Goal: Information Seeking & Learning: Find specific fact

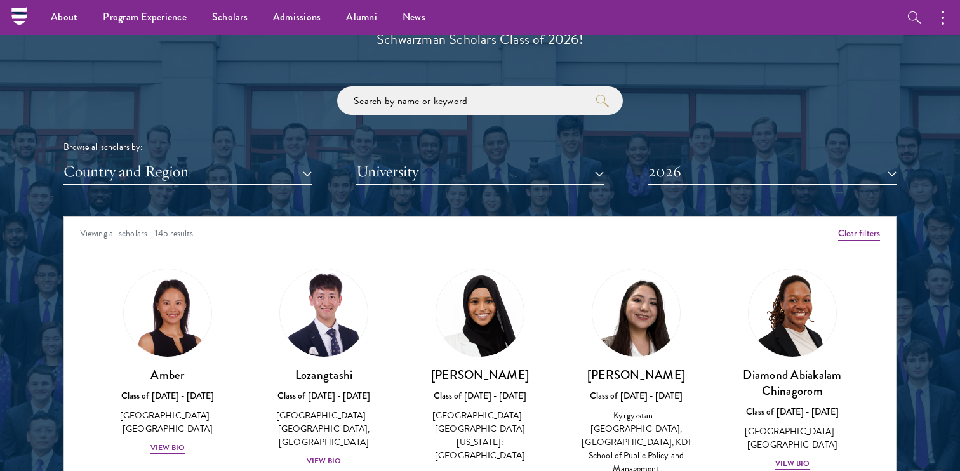
scroll to position [1469, 0]
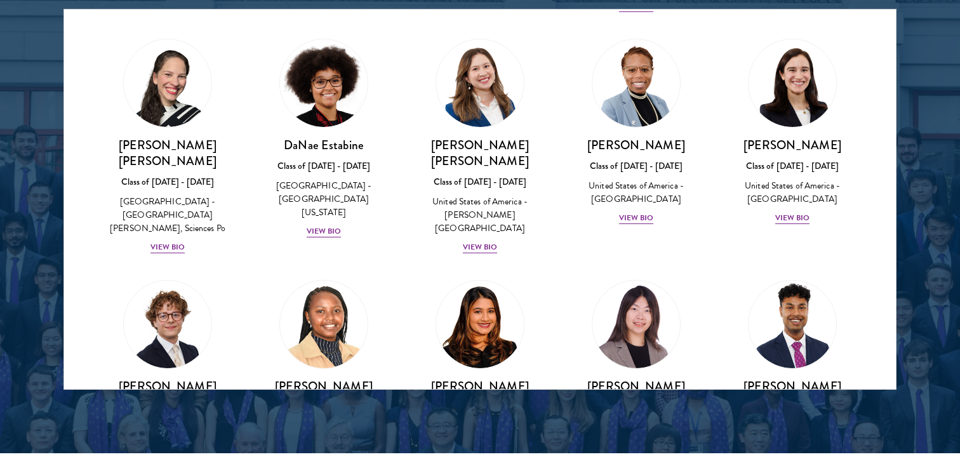
scroll to position [1365, 0]
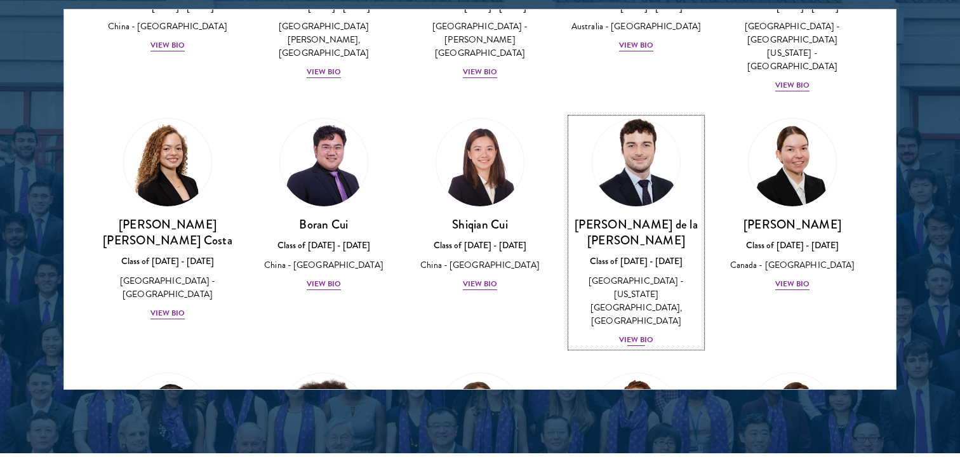
click at [639, 334] on div "View Bio" at bounding box center [636, 340] width 35 height 12
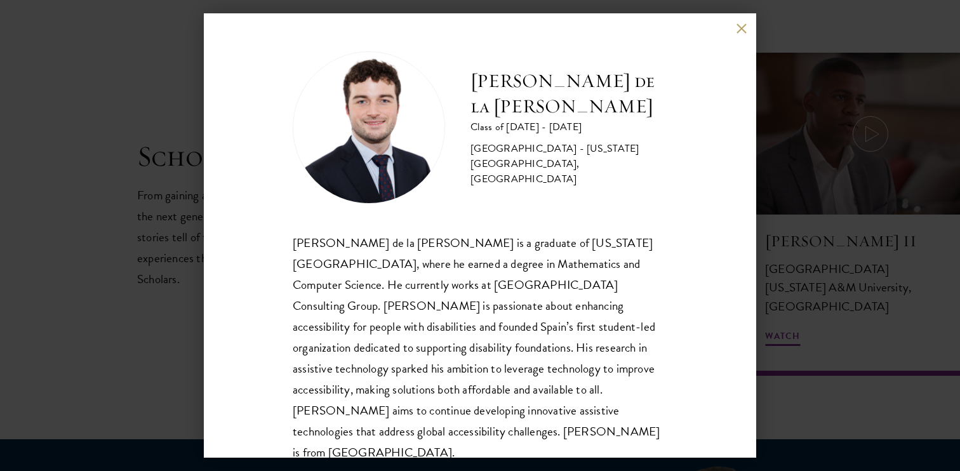
scroll to position [1, 0]
click at [821, 267] on div "[PERSON_NAME] de la [PERSON_NAME] Class of [DATE] - [DATE] [GEOGRAPHIC_DATA] - …" at bounding box center [480, 235] width 960 height 471
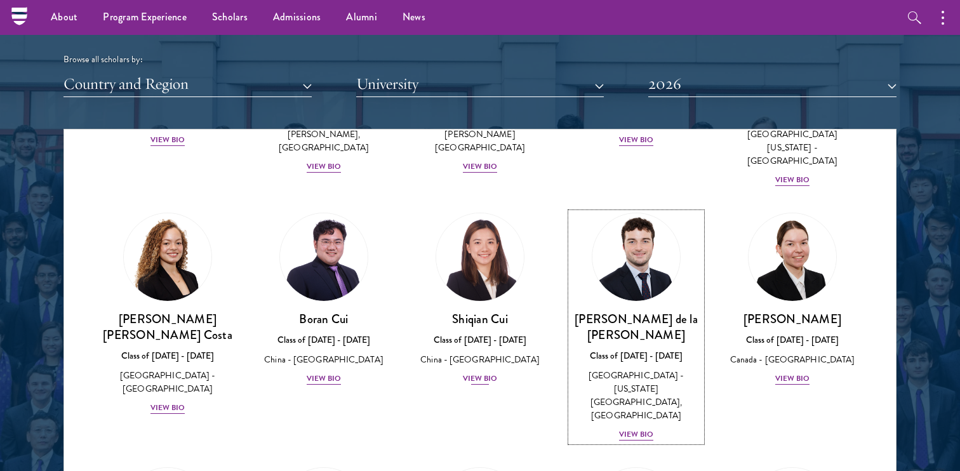
scroll to position [1395, 0]
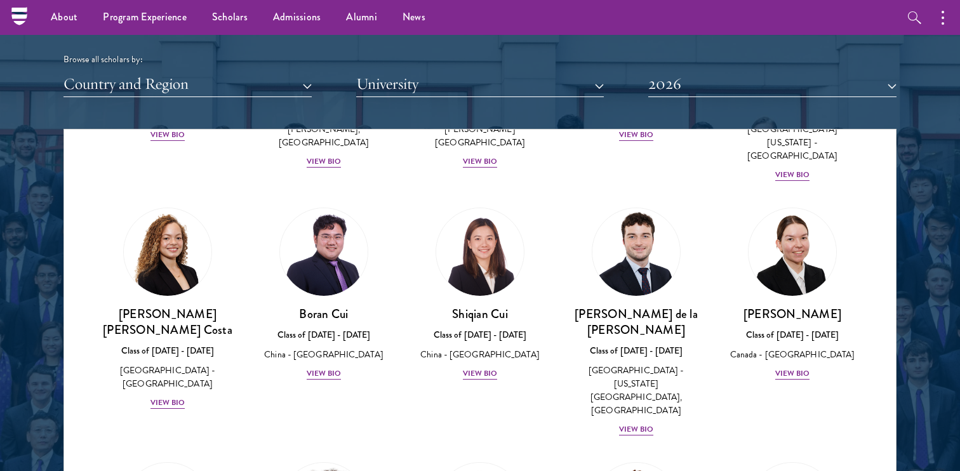
click at [699, 75] on button "2026" at bounding box center [772, 84] width 248 height 26
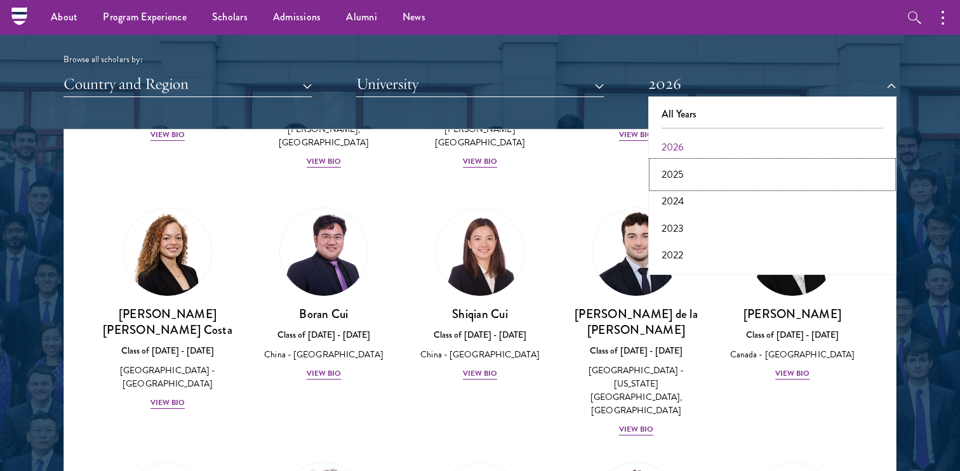
click at [678, 177] on button "2025" at bounding box center [772, 174] width 241 height 27
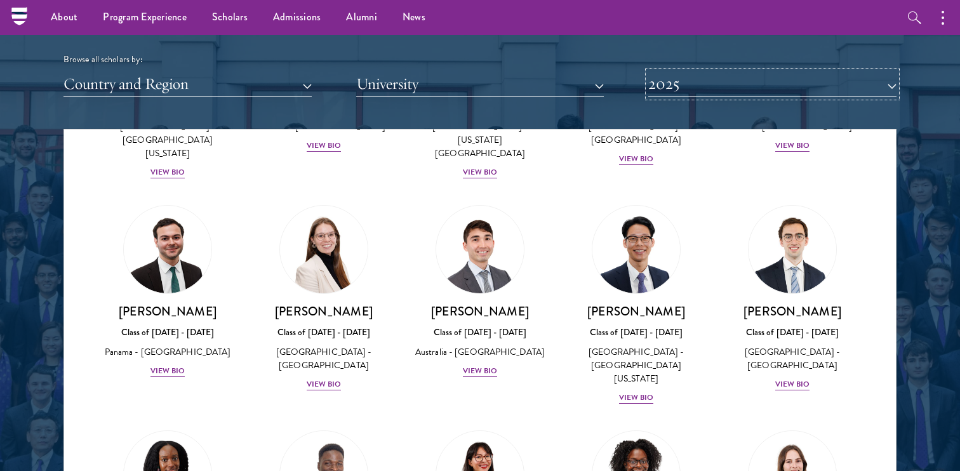
click at [682, 93] on button "2025" at bounding box center [772, 84] width 248 height 26
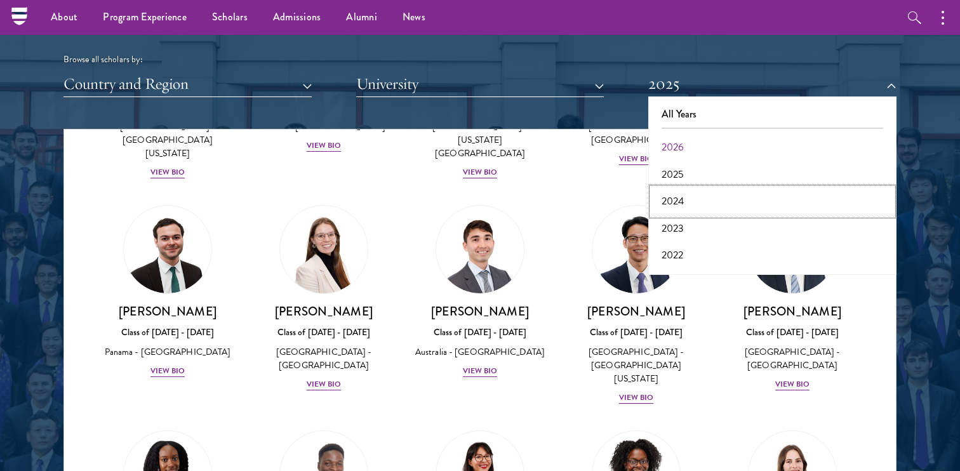
click at [674, 201] on button "2024" at bounding box center [772, 201] width 241 height 27
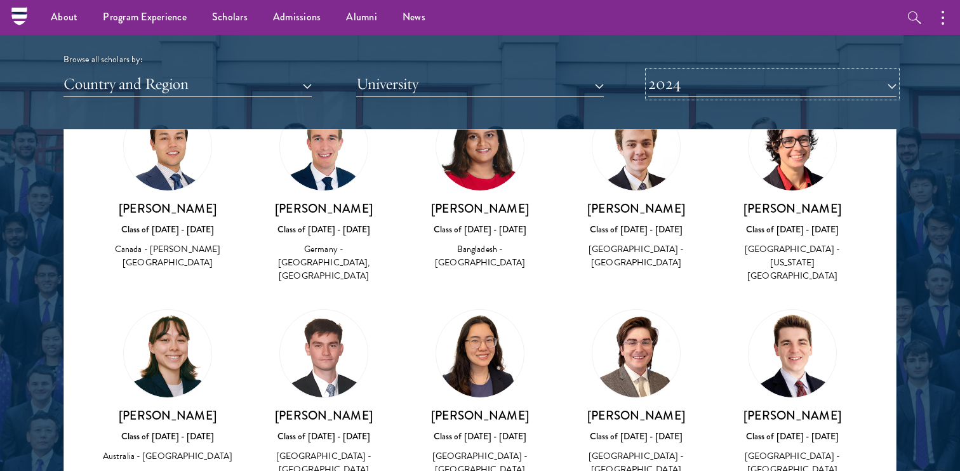
click at [704, 90] on button "2024" at bounding box center [772, 84] width 248 height 26
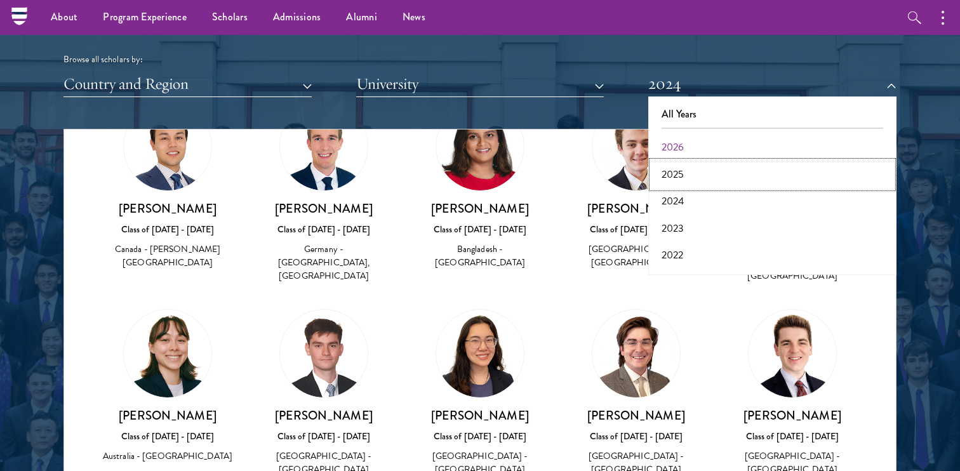
click at [686, 171] on button "2025" at bounding box center [772, 174] width 241 height 27
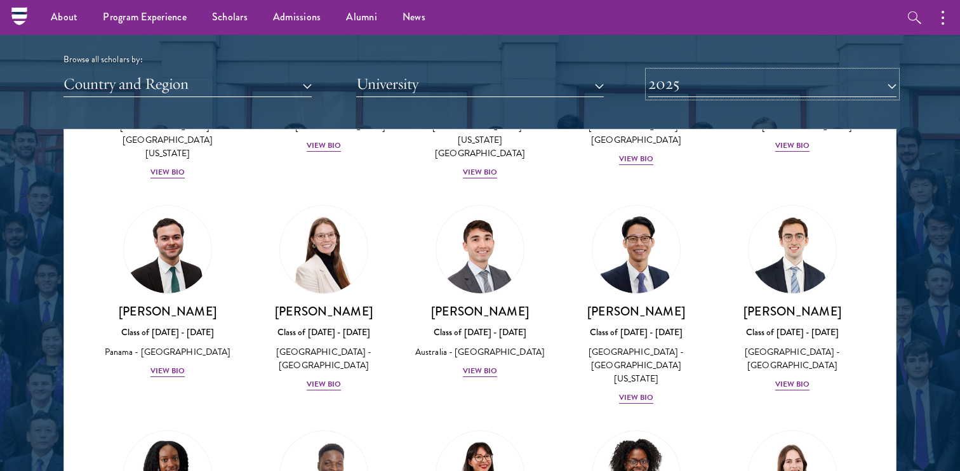
click at [711, 81] on button "2025" at bounding box center [772, 84] width 248 height 26
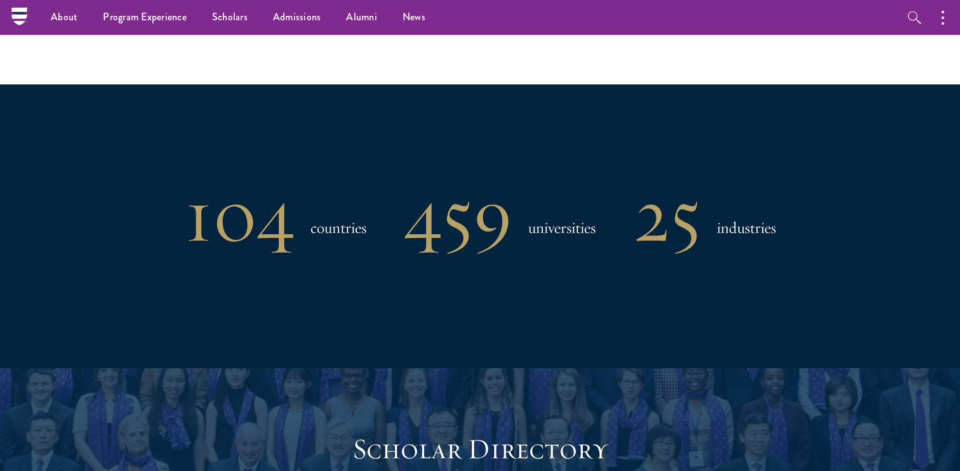
scroll to position [1341, 0]
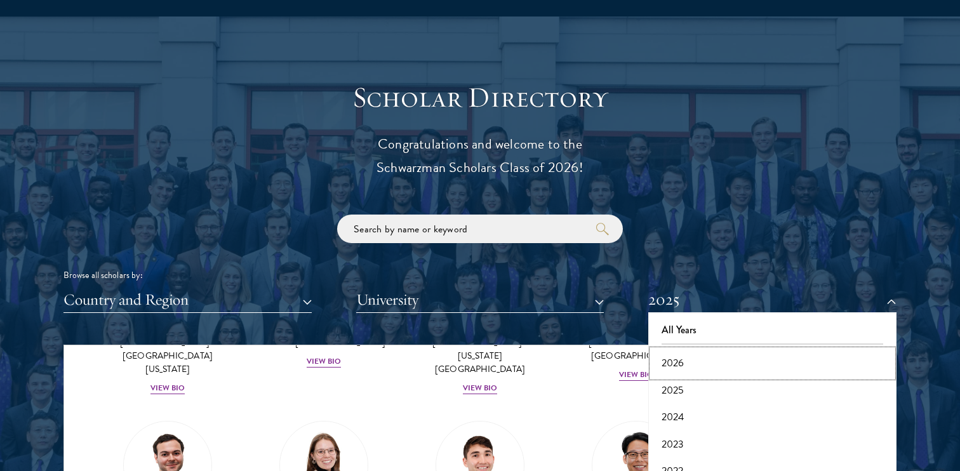
click at [675, 368] on button "2026" at bounding box center [772, 363] width 241 height 27
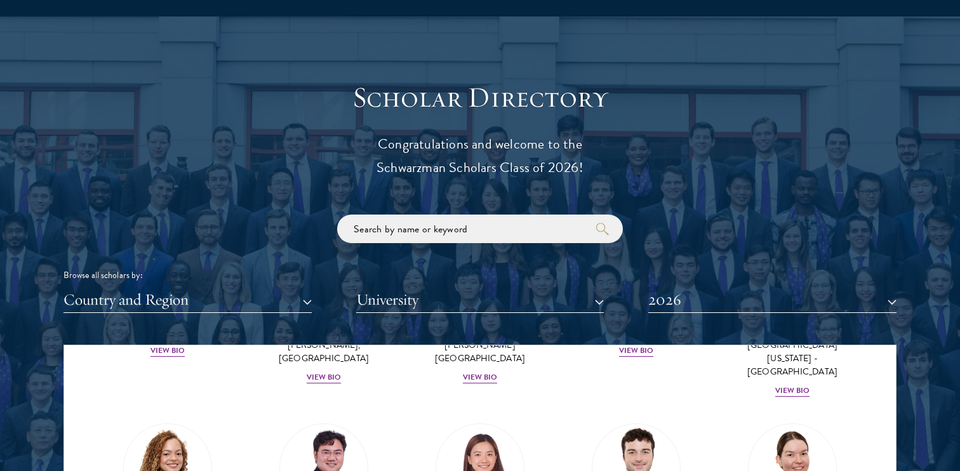
click at [674, 149] on p "Congratulations and welcome to the Schwarzman Scholars Class of 2026!" at bounding box center [480, 156] width 394 height 47
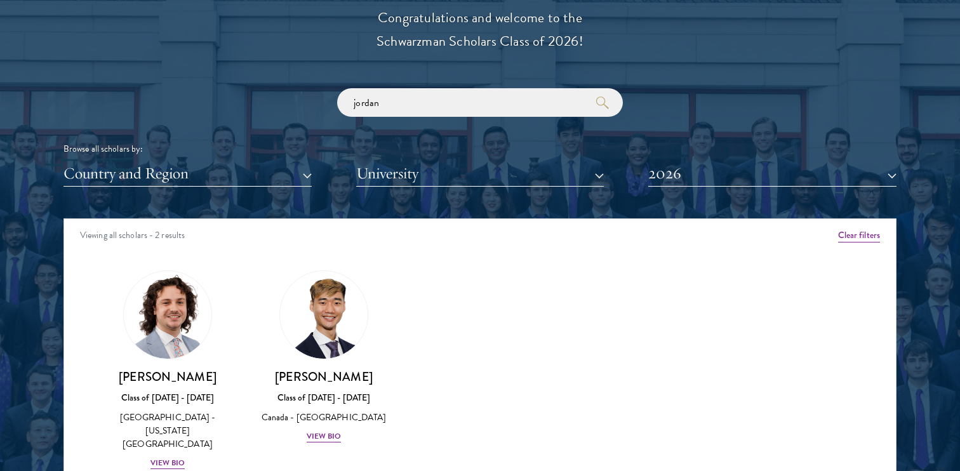
scroll to position [1484, 0]
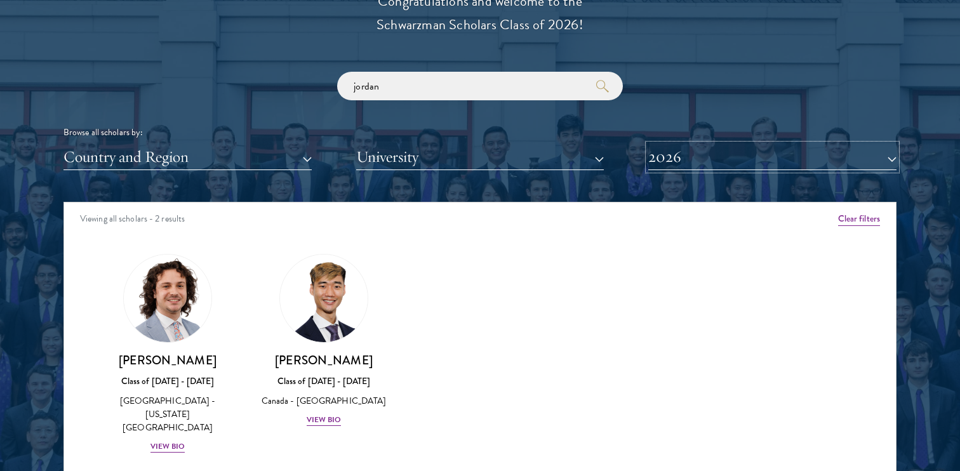
click at [701, 162] on button "2026" at bounding box center [772, 157] width 248 height 26
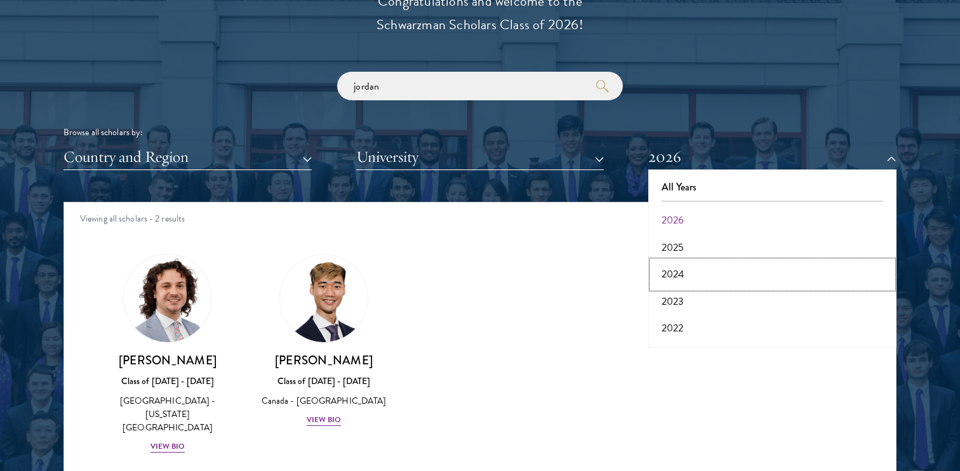
click at [683, 279] on button "2024" at bounding box center [772, 274] width 241 height 27
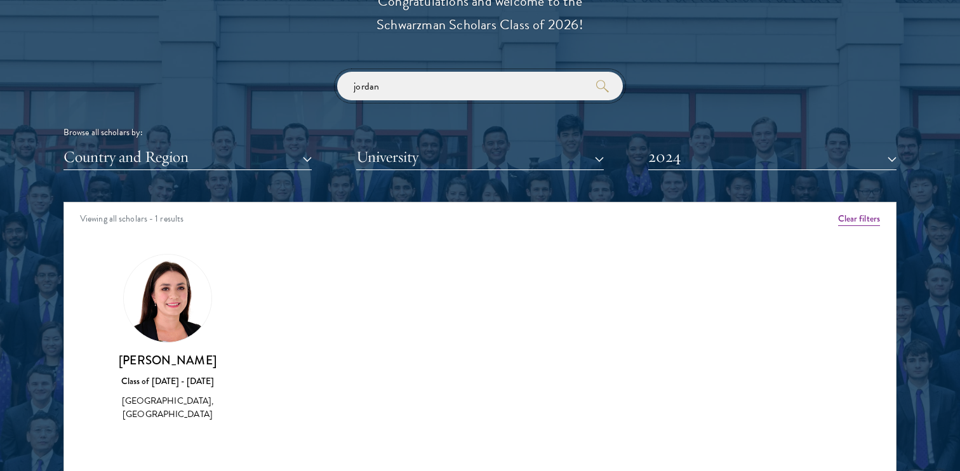
click at [440, 87] on input "jordan" at bounding box center [480, 86] width 286 height 29
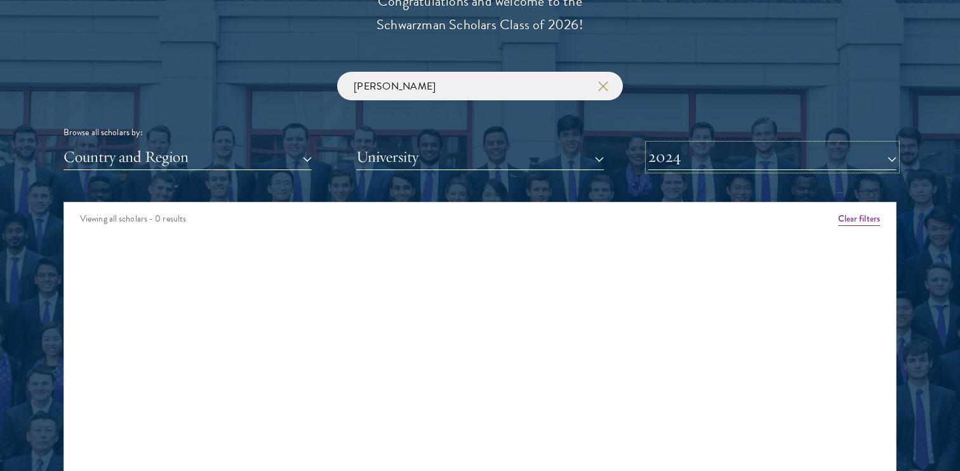
click at [664, 157] on button "2024" at bounding box center [772, 157] width 248 height 26
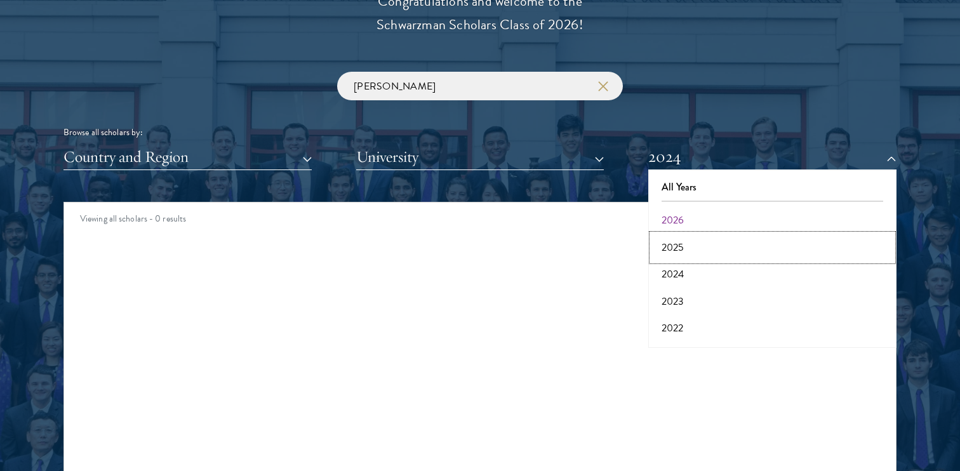
click at [685, 244] on button "2025" at bounding box center [772, 247] width 241 height 27
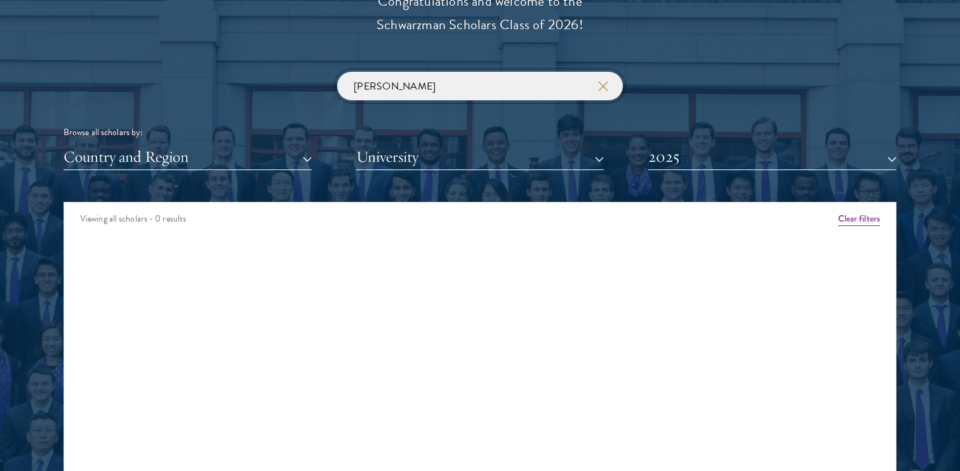
click at [461, 92] on input "vanshi" at bounding box center [480, 86] width 286 height 29
type input "vanshic"
click at [682, 161] on button "2025" at bounding box center [772, 157] width 248 height 26
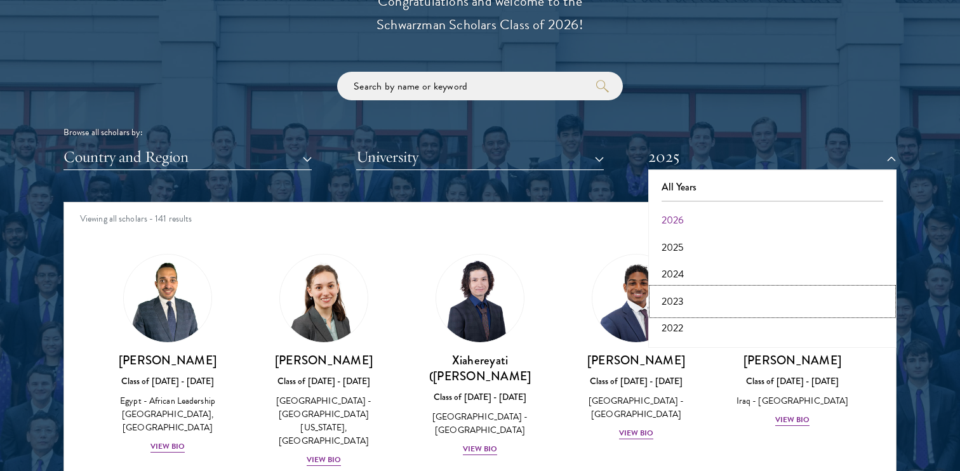
click at [685, 301] on button "2023" at bounding box center [772, 301] width 241 height 27
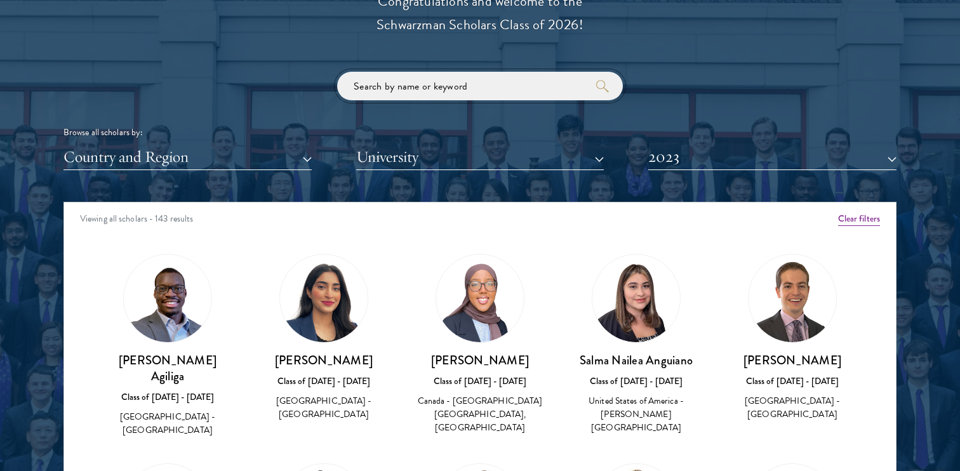
click at [431, 79] on input "search" at bounding box center [480, 86] width 286 height 29
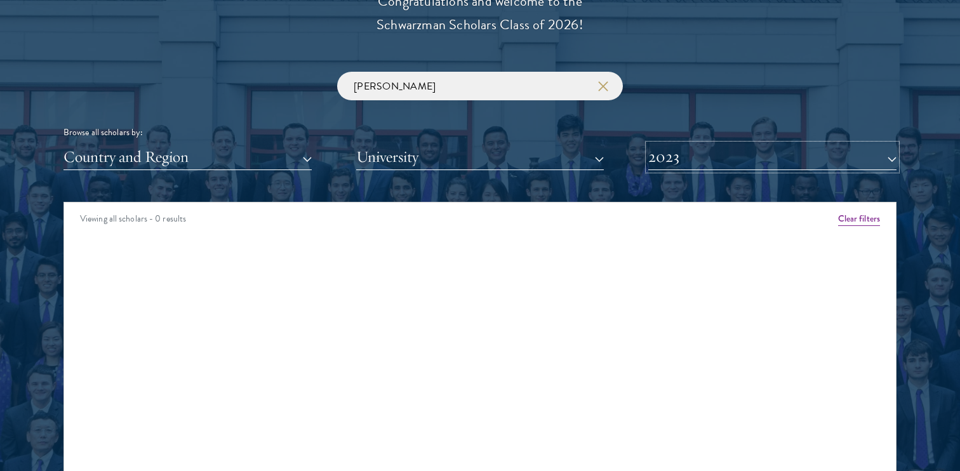
click at [683, 148] on button "2023" at bounding box center [772, 157] width 248 height 26
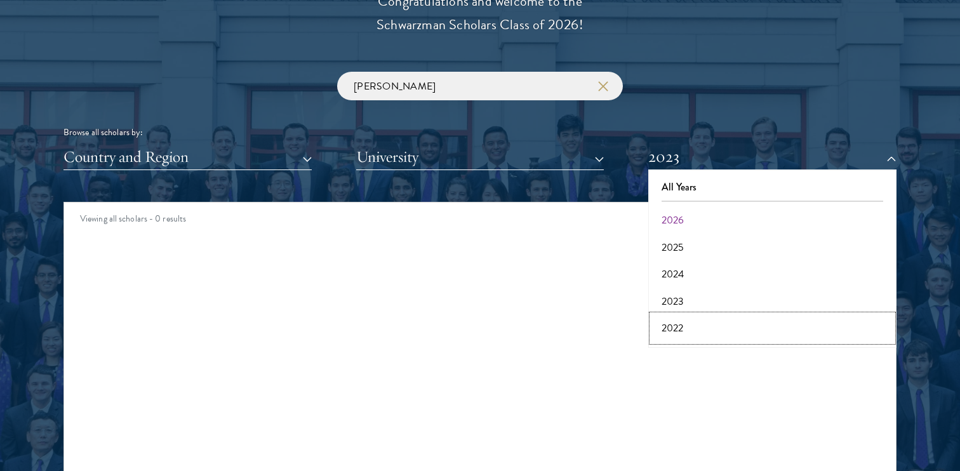
click at [686, 329] on button "2022" at bounding box center [772, 328] width 241 height 27
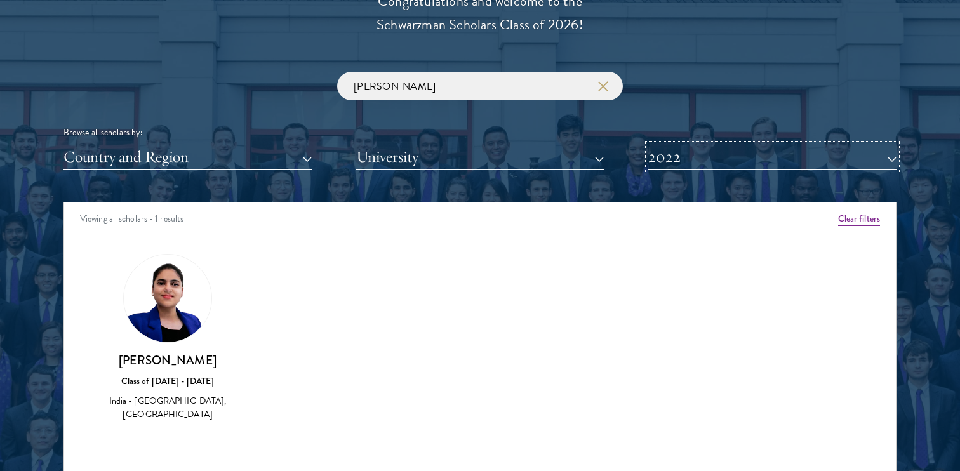
click at [677, 164] on button "2022" at bounding box center [772, 157] width 248 height 26
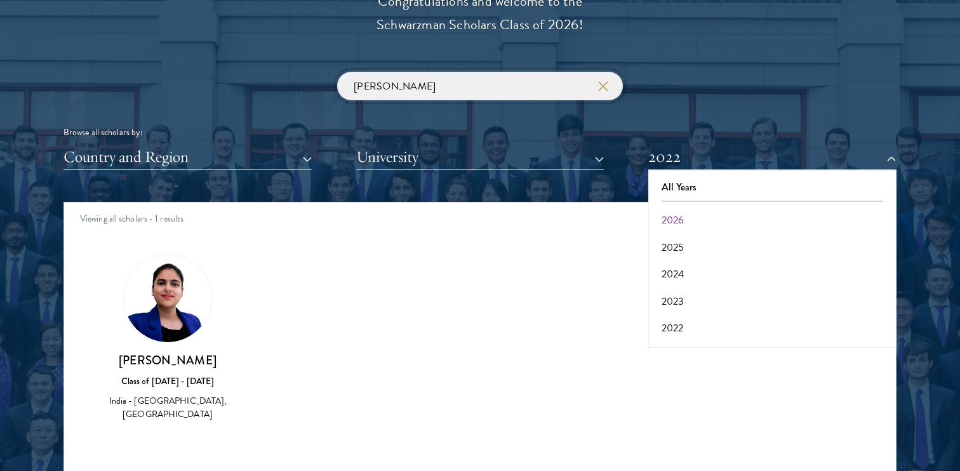
click at [486, 79] on input "vanshi" at bounding box center [480, 86] width 286 height 29
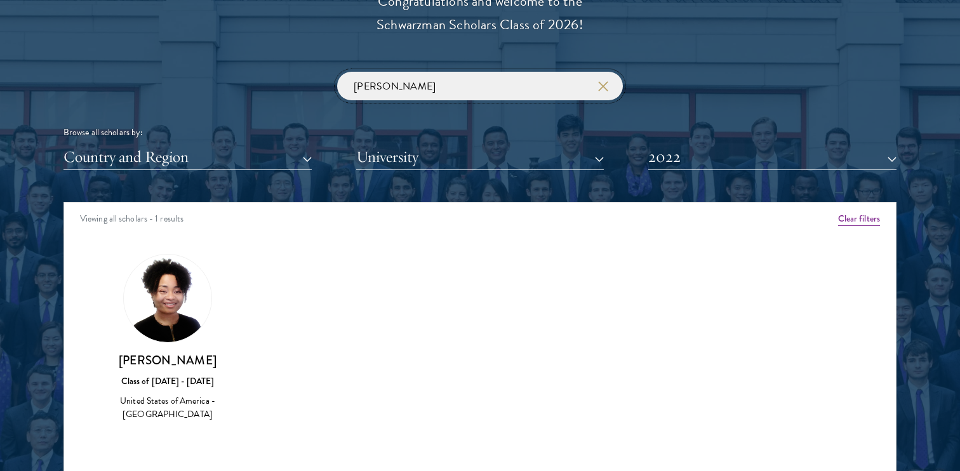
type input "david"
click at [721, 168] on button "2022" at bounding box center [772, 157] width 248 height 26
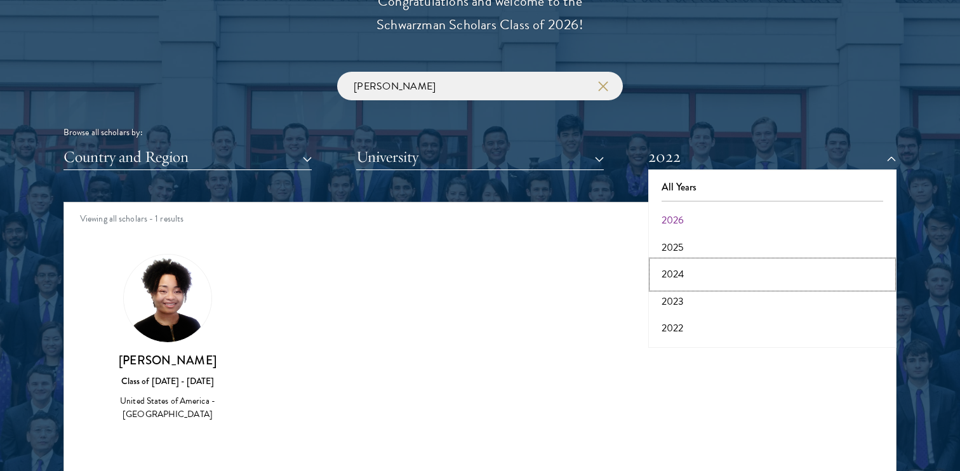
click at [686, 274] on button "2024" at bounding box center [772, 274] width 241 height 27
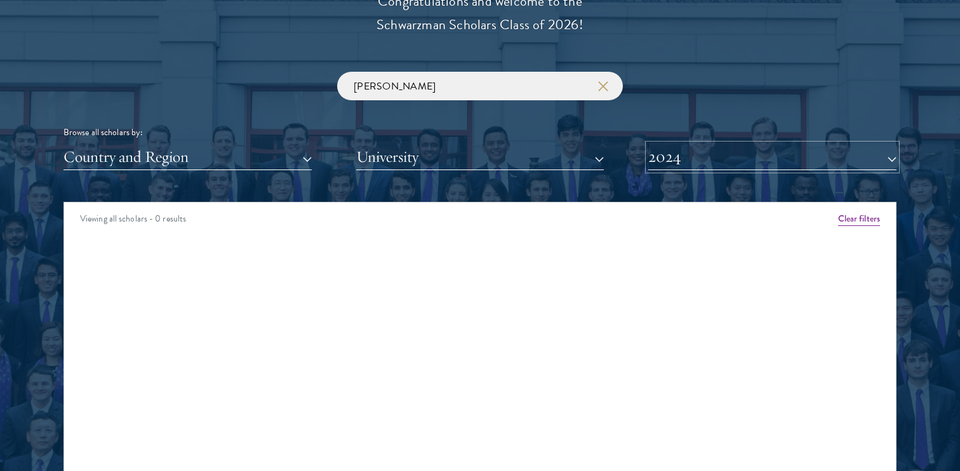
click at [679, 165] on button "2024" at bounding box center [772, 157] width 248 height 26
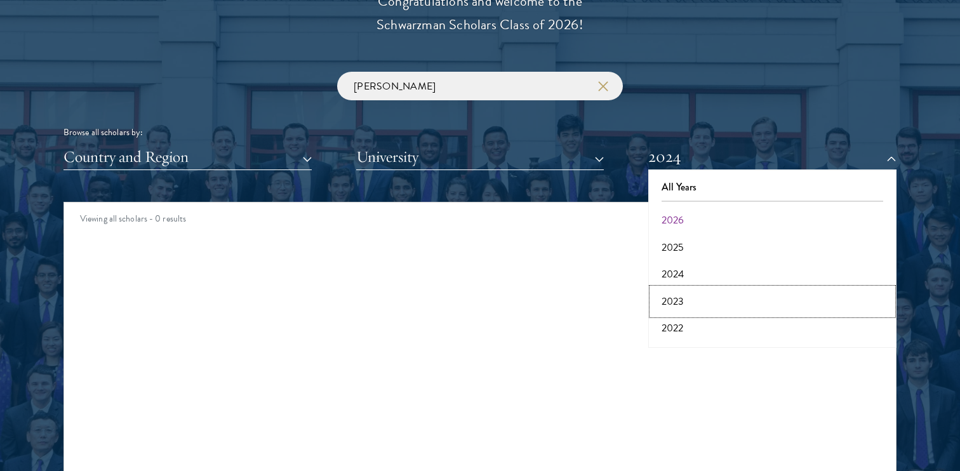
click at [687, 298] on button "2023" at bounding box center [772, 301] width 241 height 27
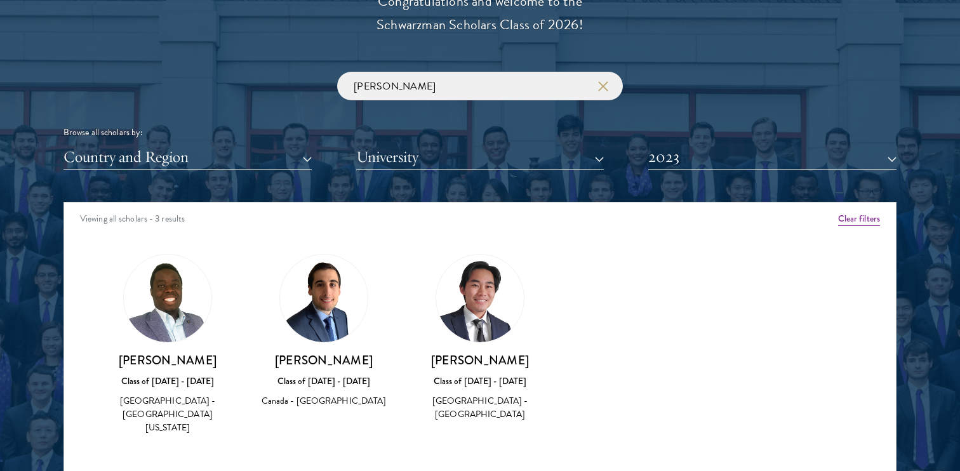
click at [679, 170] on div "Scholar Directory Congratulations and welcome to the Schwarzman Scholars Class …" at bounding box center [480, 260] width 833 height 646
click at [684, 154] on button "2023" at bounding box center [772, 157] width 248 height 26
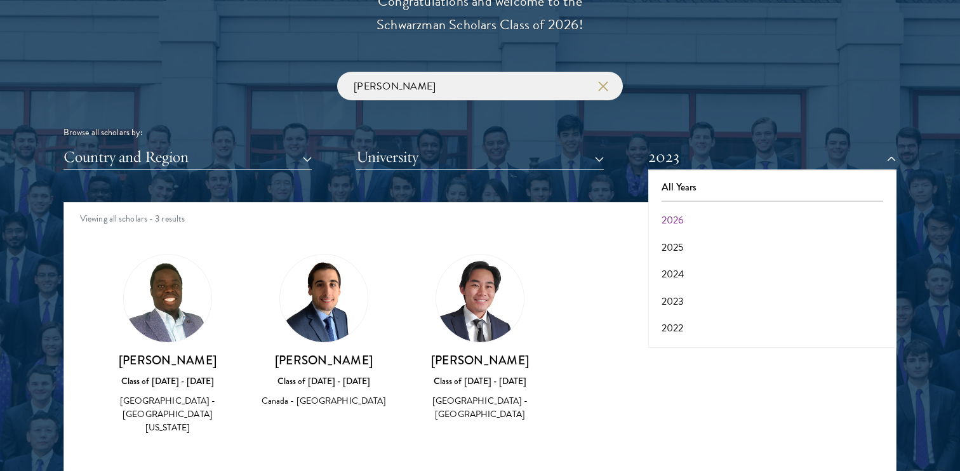
click at [672, 46] on div "Scholar Directory Congratulations and welcome to the Schwarzman Scholars Class …" at bounding box center [480, 260] width 833 height 646
